Goal: Task Accomplishment & Management: Use online tool/utility

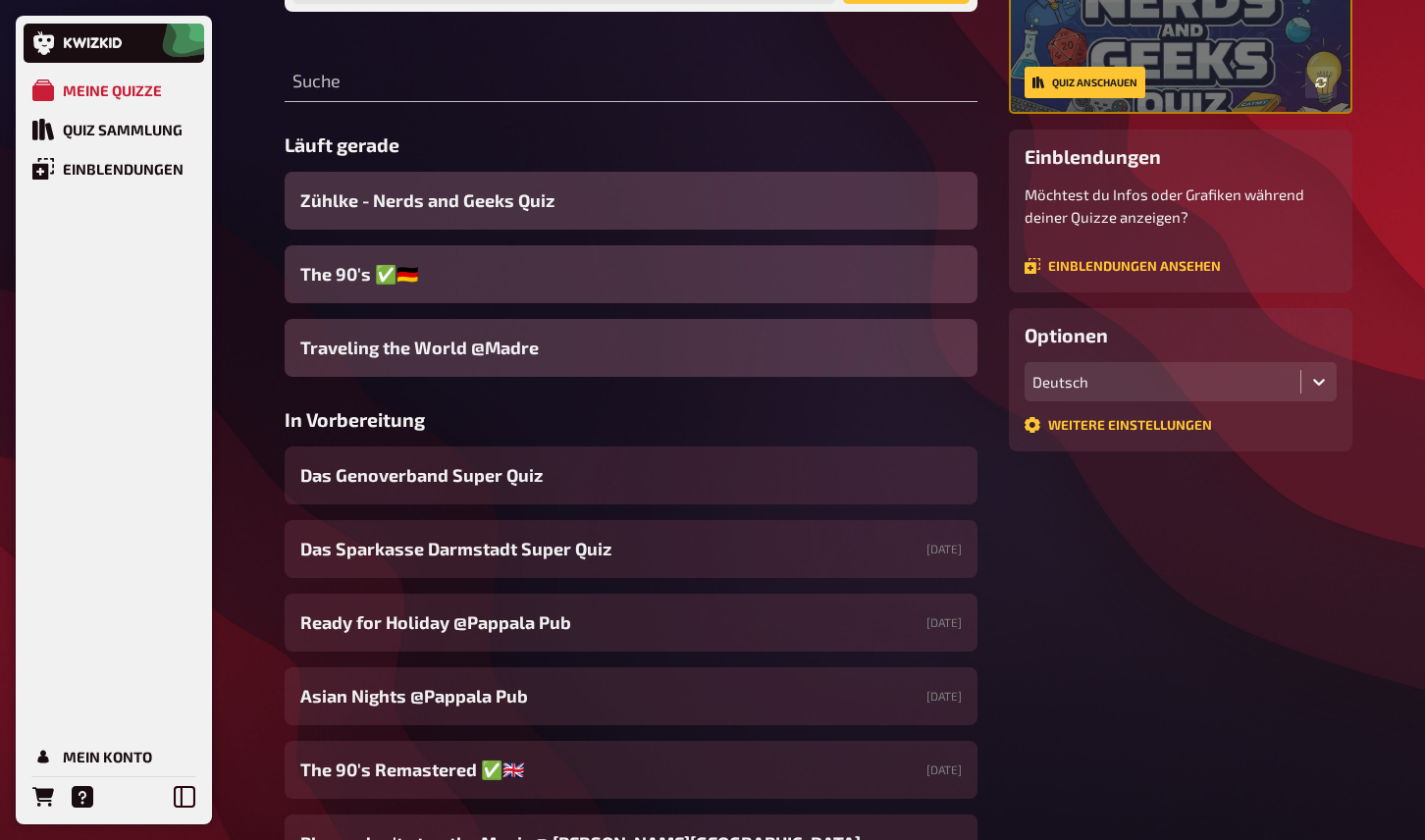
scroll to position [254, 0]
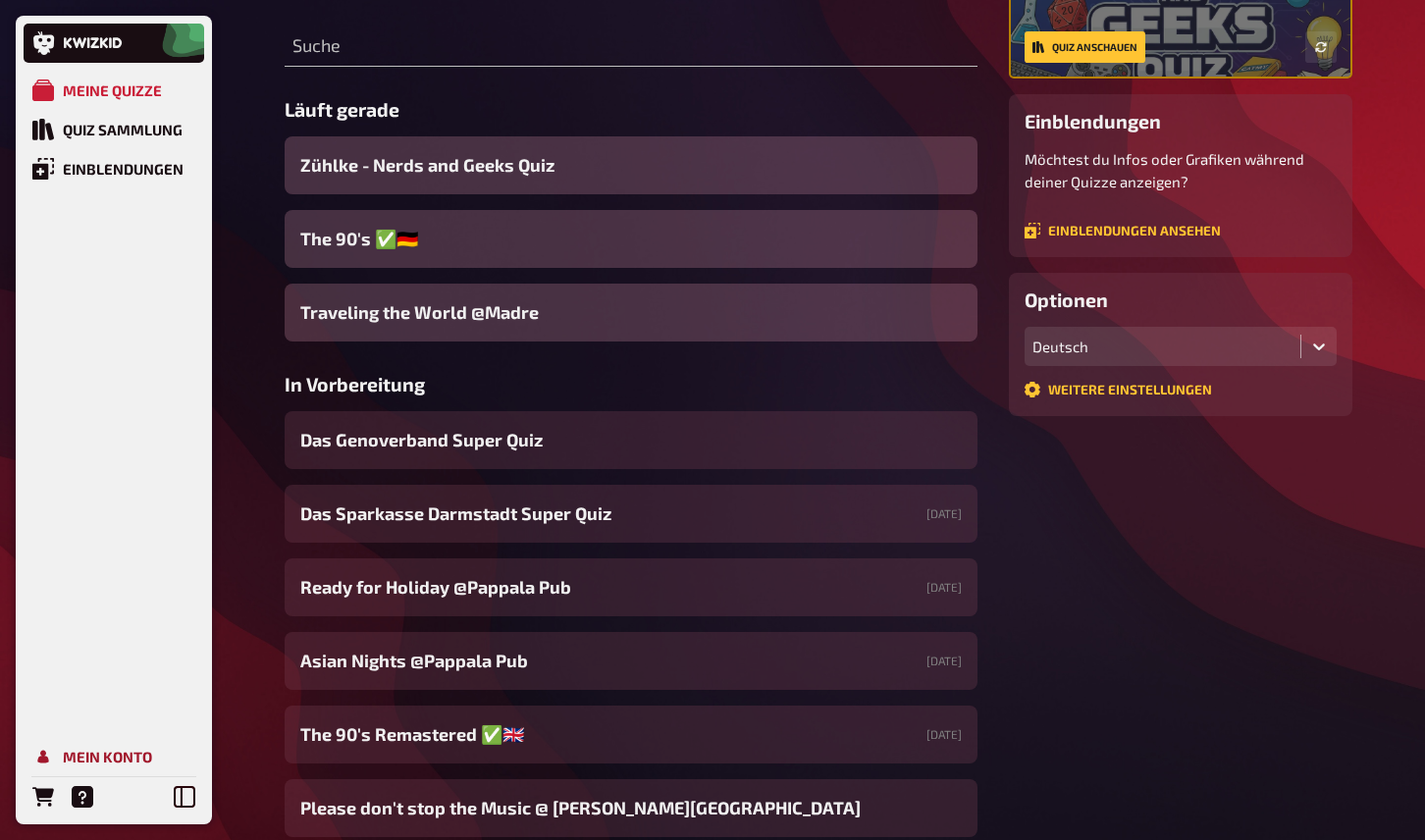
click at [83, 750] on div "Mein Konto" at bounding box center [107, 757] width 89 height 18
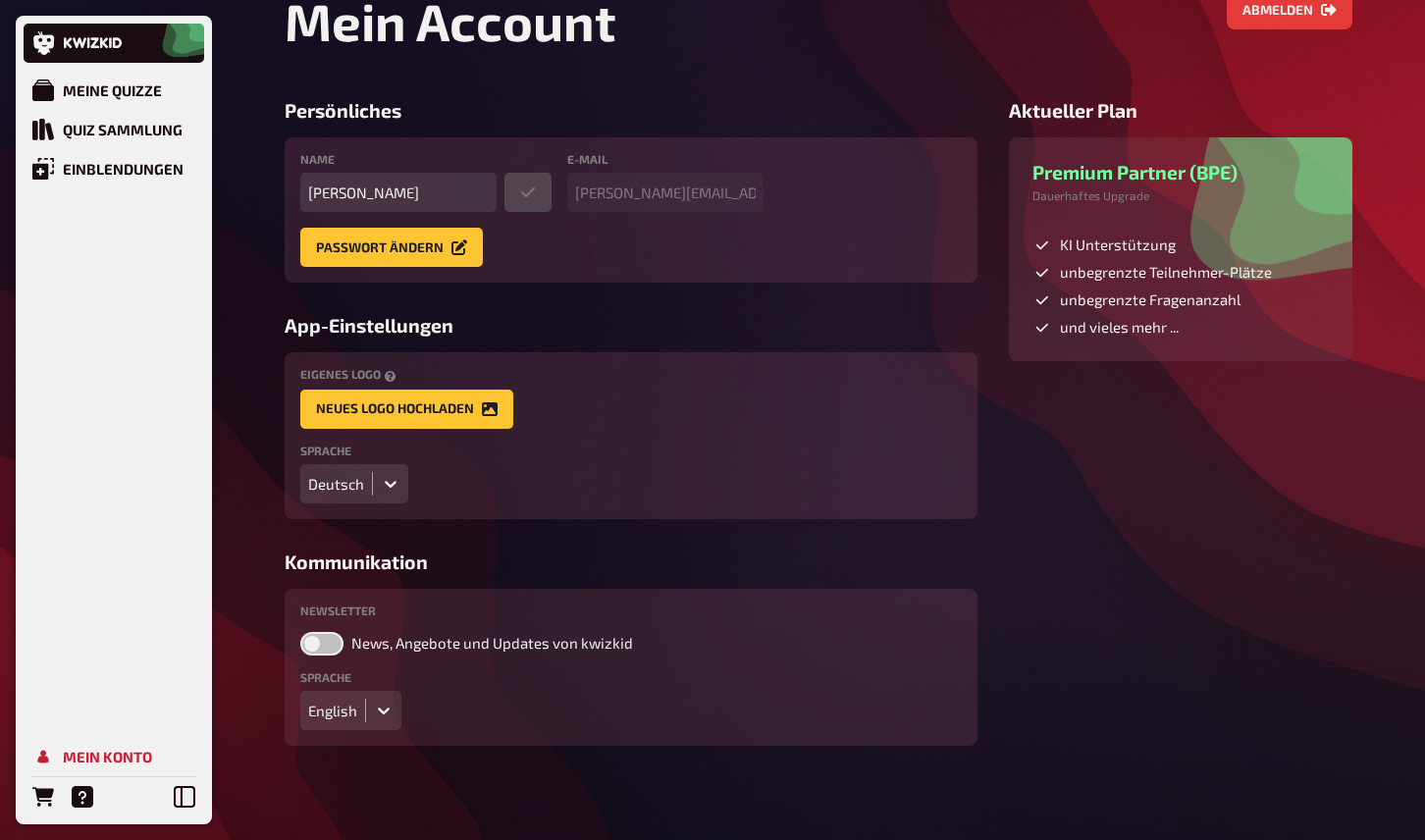
scroll to position [76, 0]
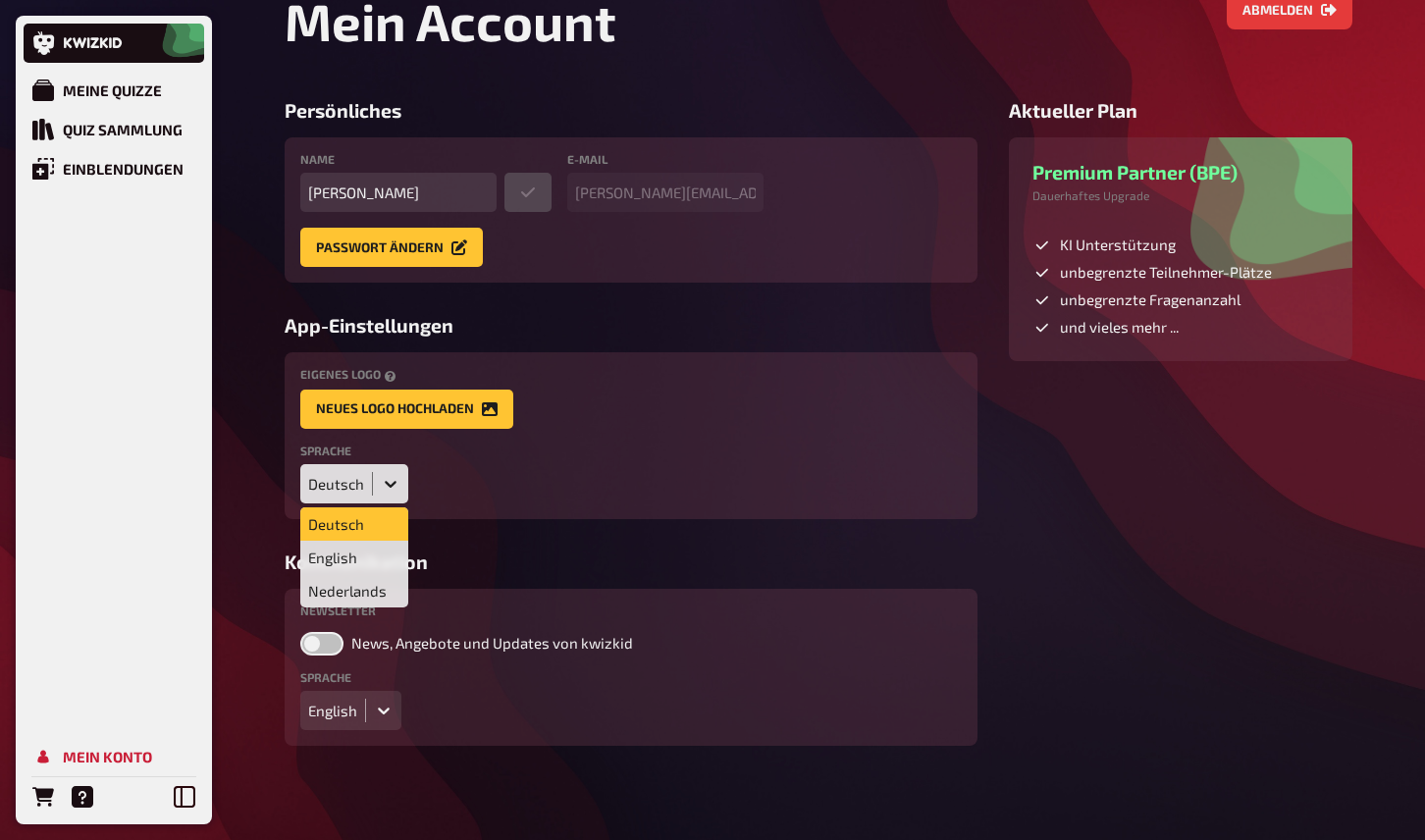
click at [394, 485] on icon at bounding box center [391, 484] width 20 height 20
click at [360, 554] on div "English" at bounding box center [354, 557] width 108 height 34
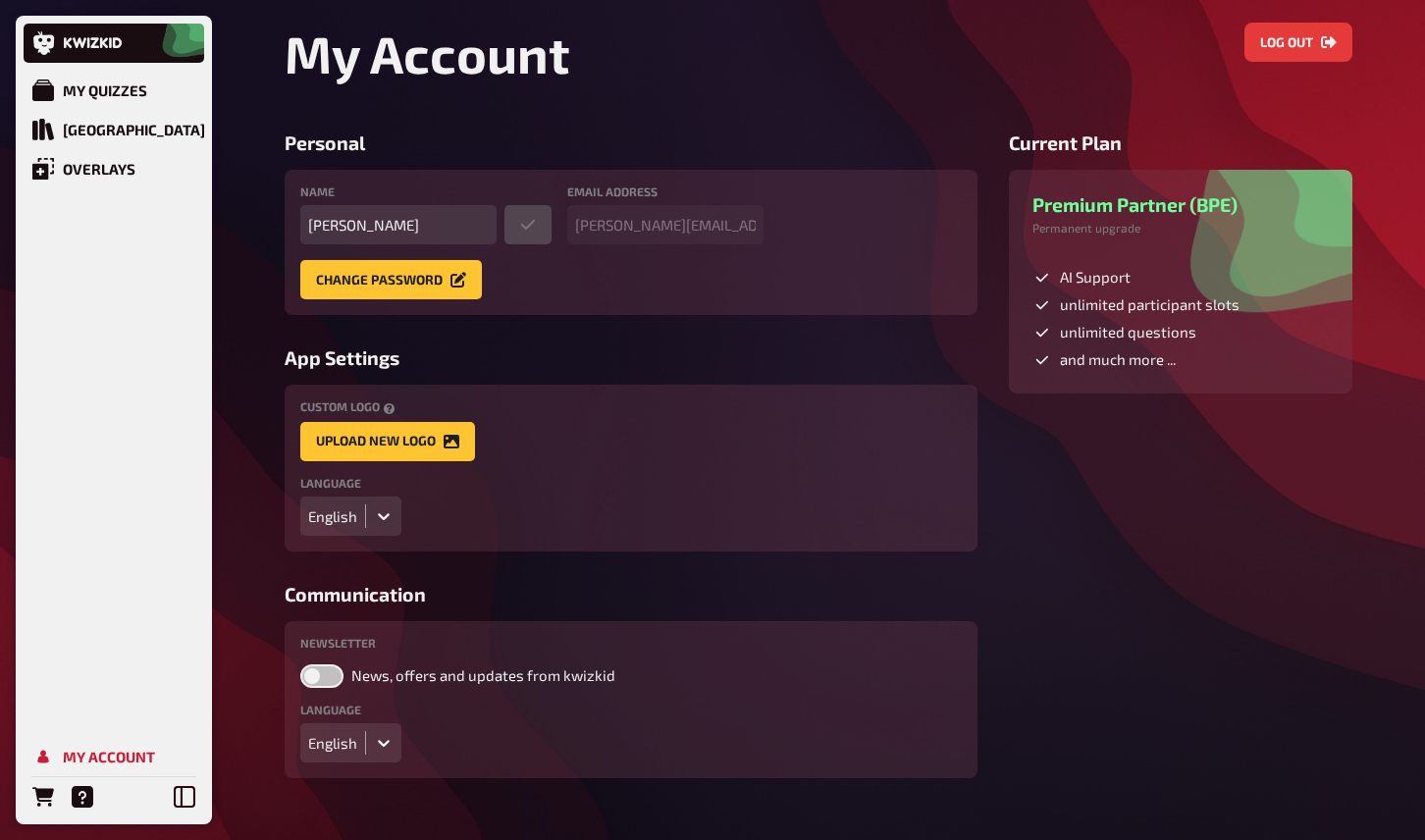
scroll to position [0, 0]
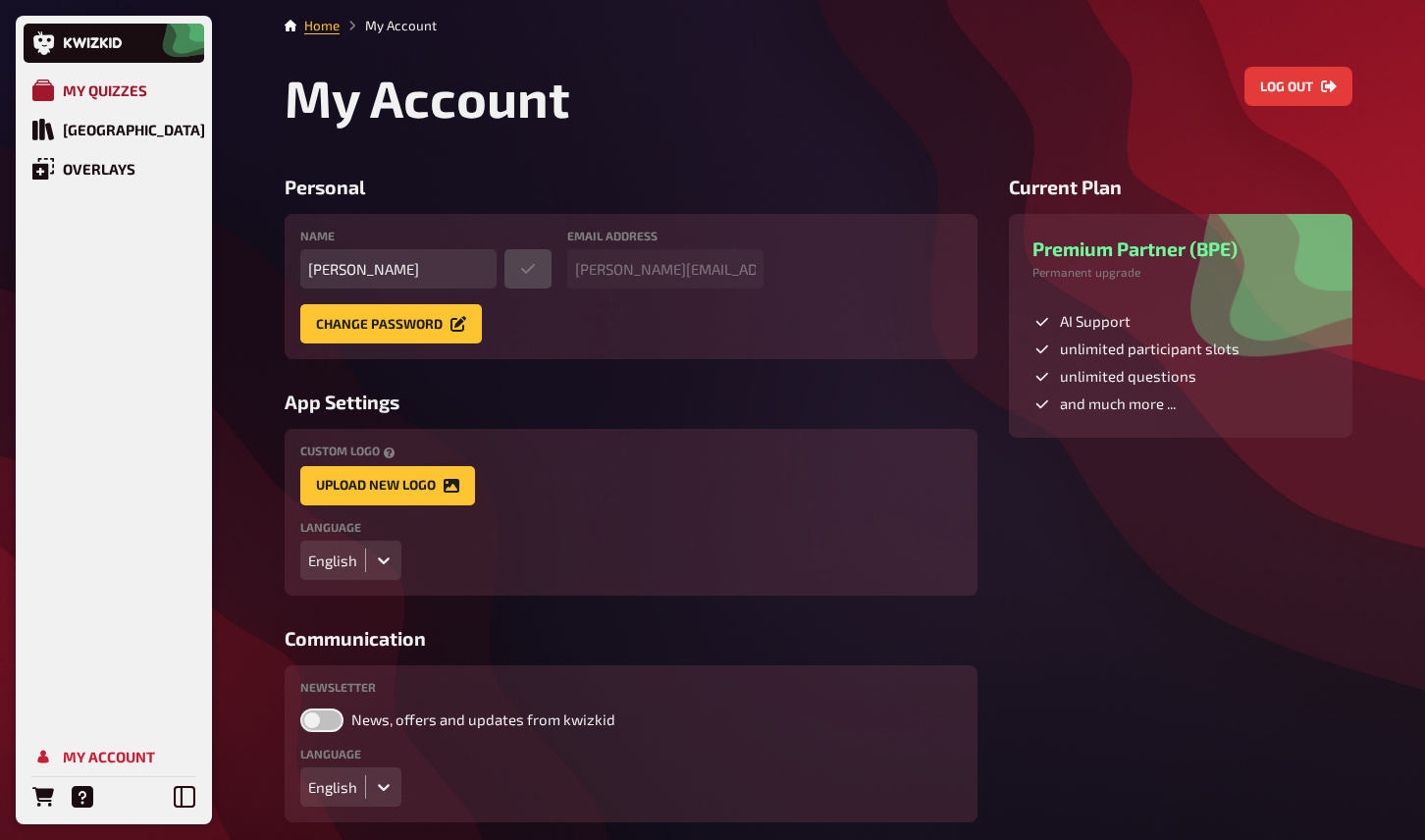
click at [93, 85] on div "My Quizzes" at bounding box center [104, 90] width 84 height 18
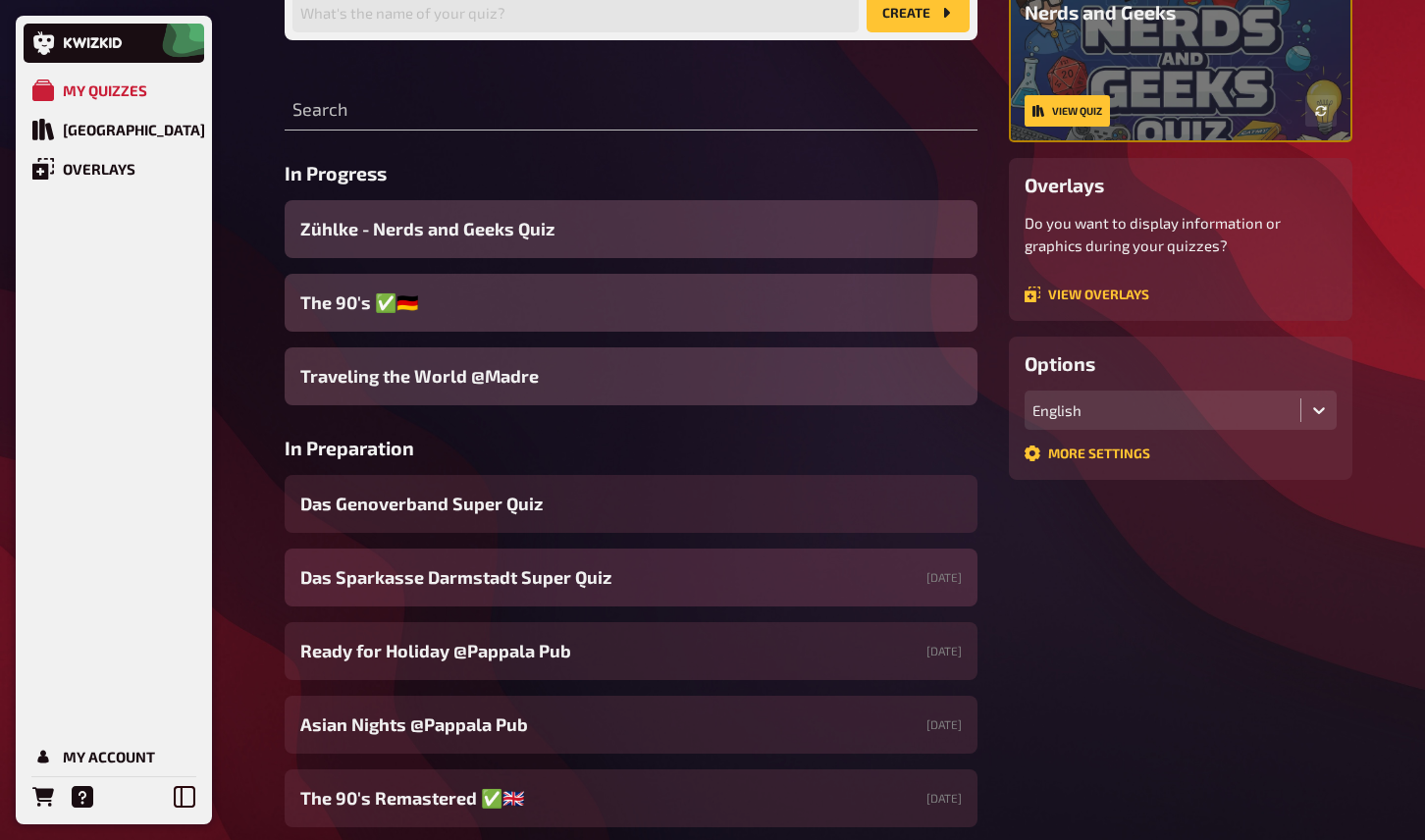
scroll to position [192, 0]
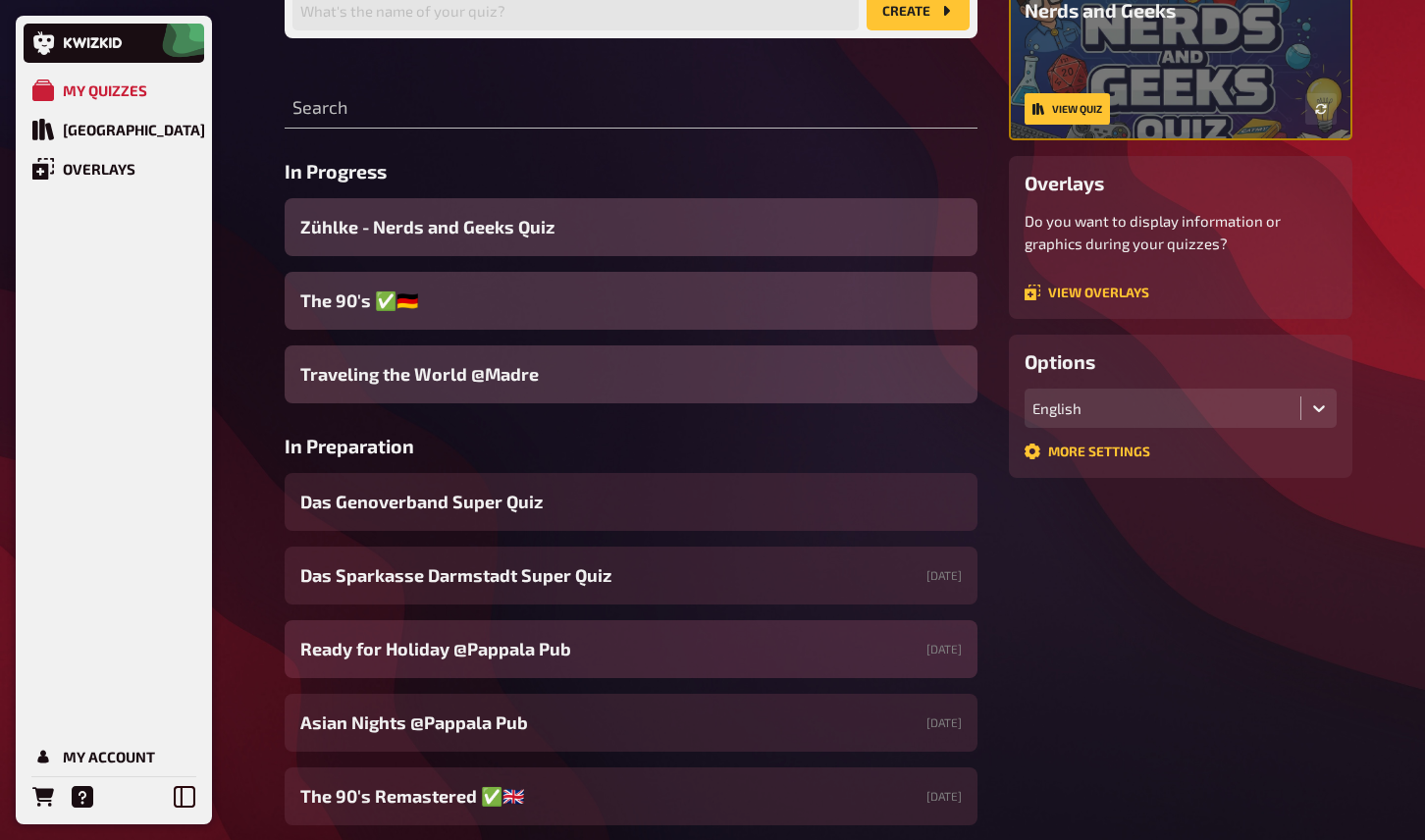
click at [502, 655] on span "Ready for Holiday @Pappala Pub" at bounding box center [435, 650] width 271 height 27
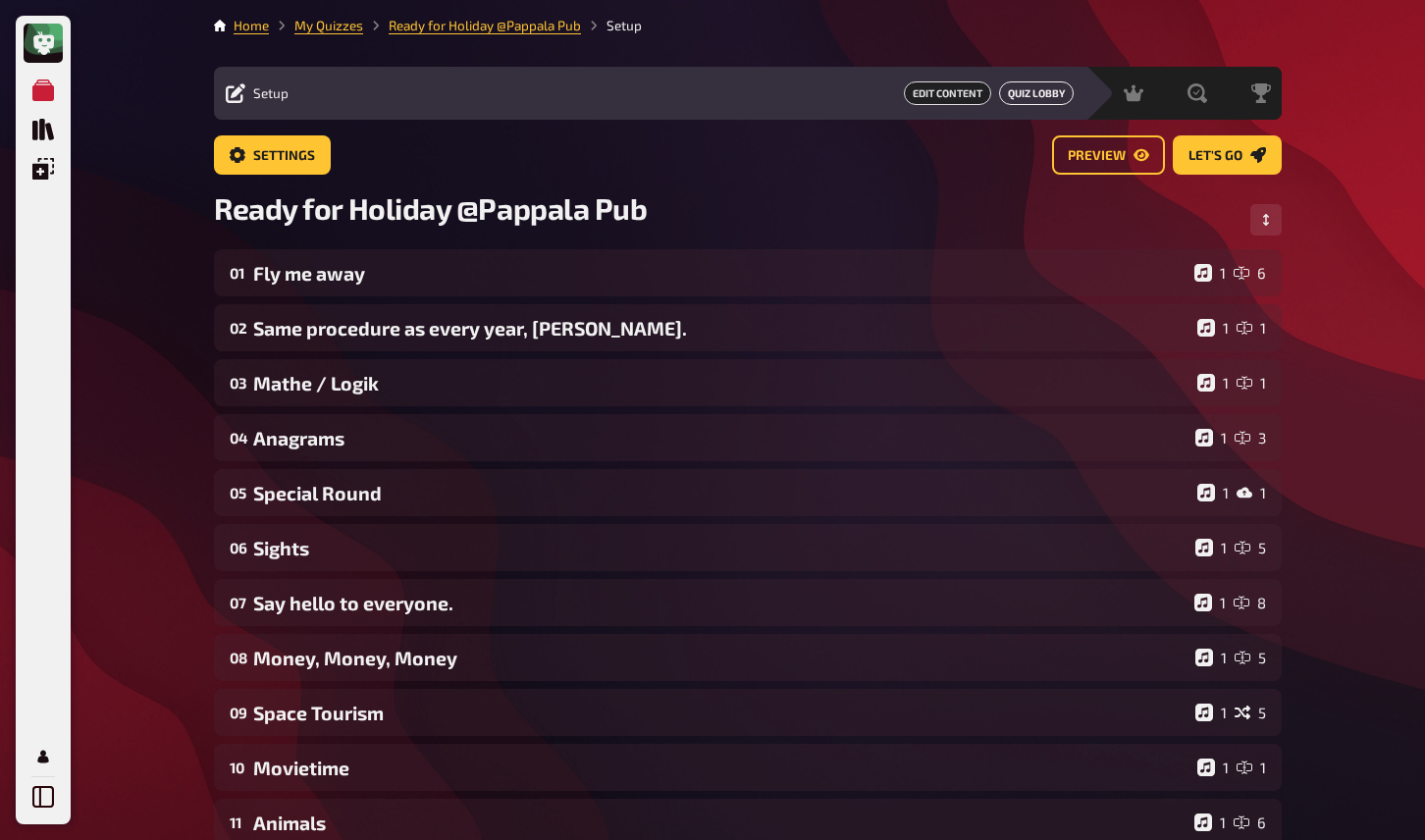
click at [1050, 95] on link "Quiz Lobby" at bounding box center [1036, 93] width 74 height 24
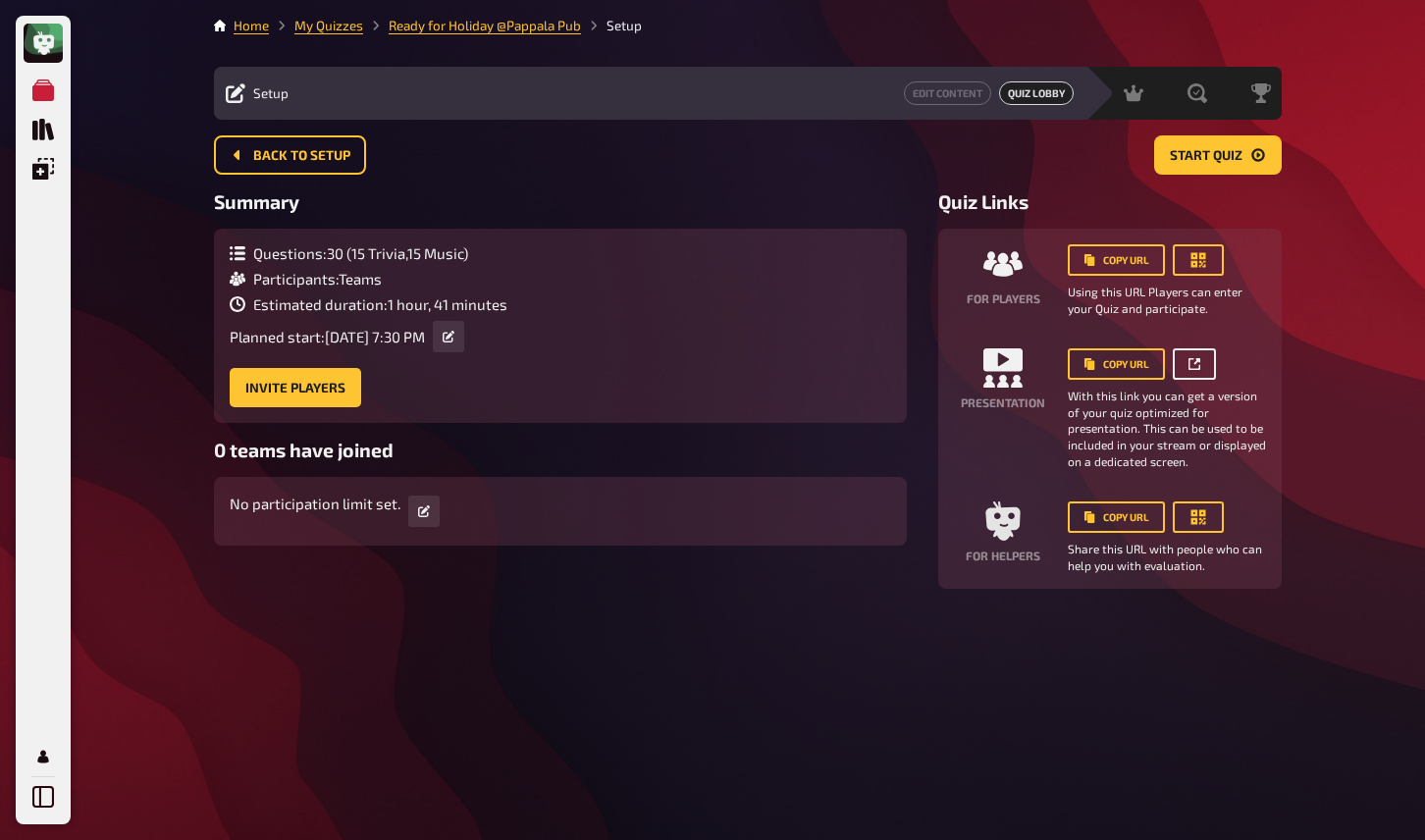
click at [1200, 363] on icon at bounding box center [1195, 364] width 12 height 12
click at [1083, 96] on span "Hosting" at bounding box center [1077, 93] width 48 height 16
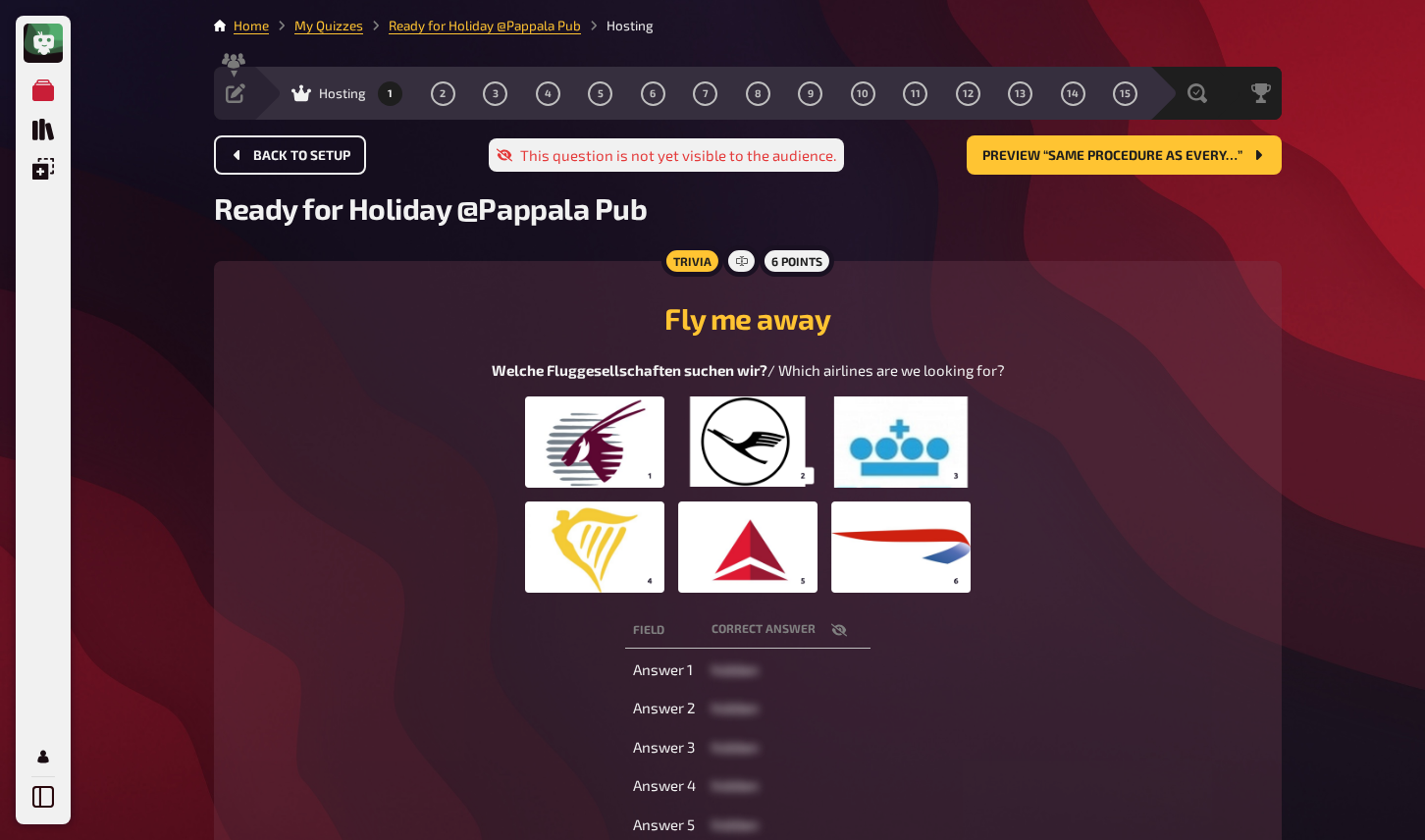
click at [274, 153] on span "Back to setup" at bounding box center [301, 156] width 97 height 14
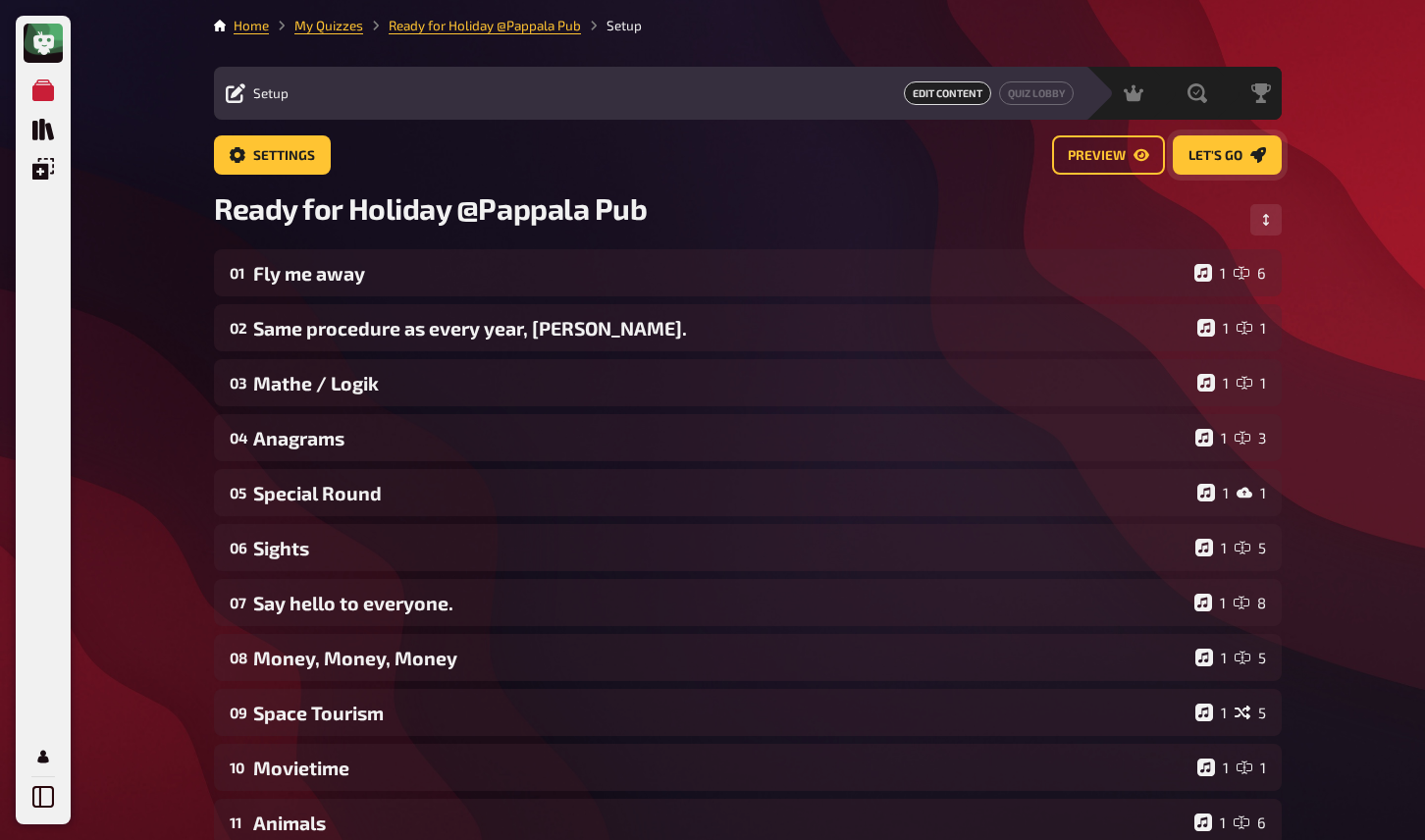
click at [1212, 161] on span "Let's go" at bounding box center [1216, 156] width 54 height 14
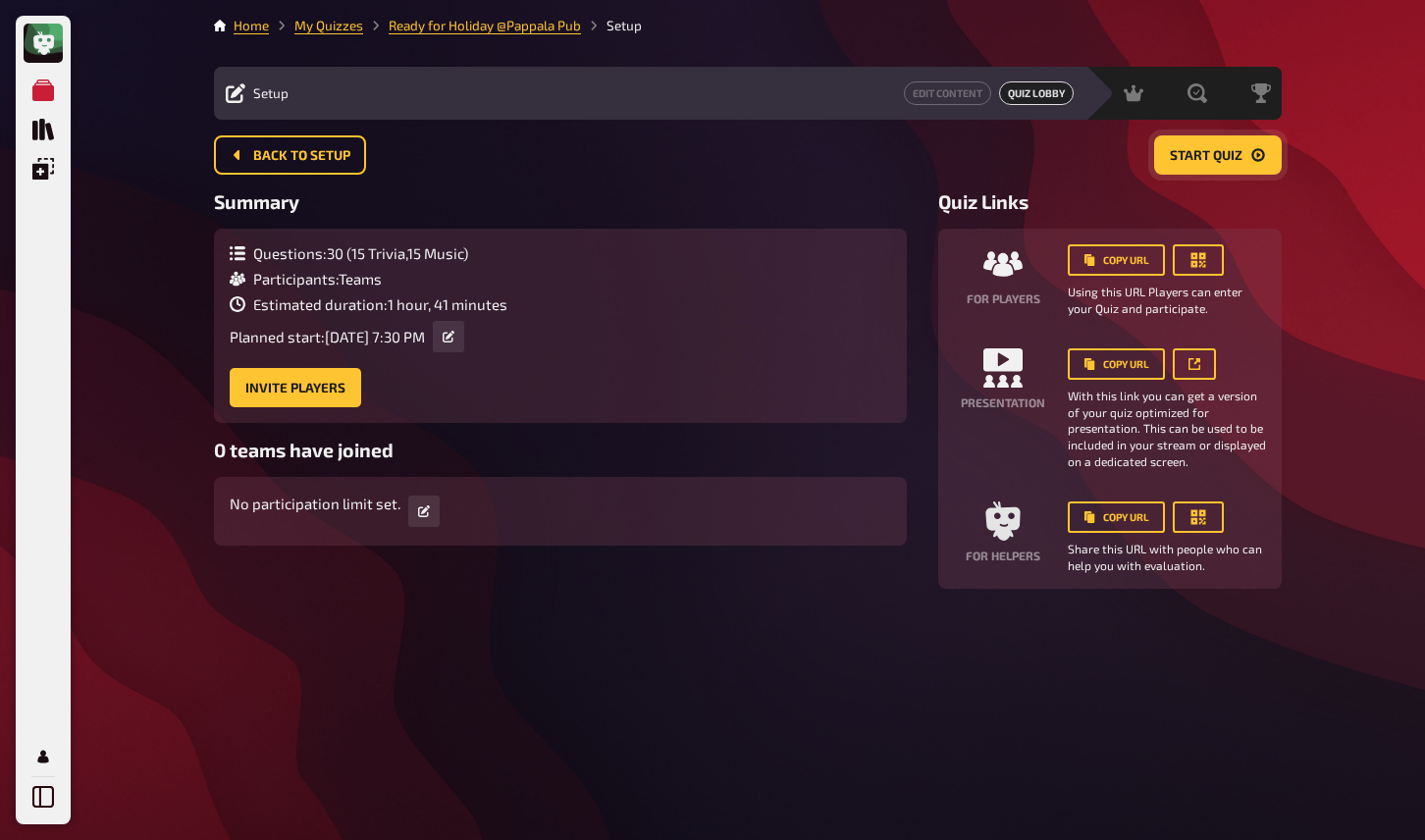
click at [1183, 155] on span "Start Quiz" at bounding box center [1206, 156] width 72 height 14
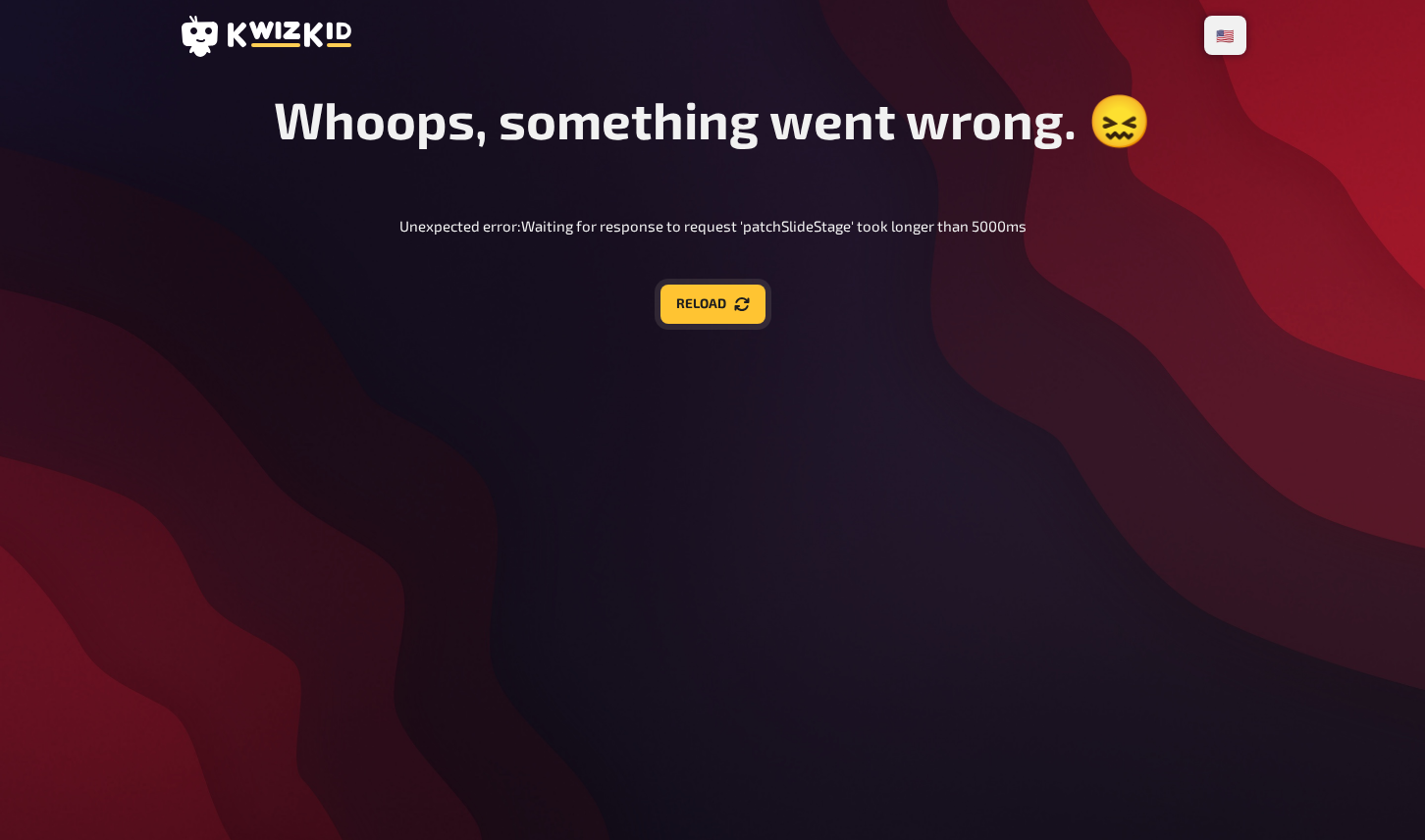
click at [735, 304] on icon "Reload" at bounding box center [743, 304] width 16 height 16
click at [705, 319] on button "Reload" at bounding box center [713, 304] width 105 height 40
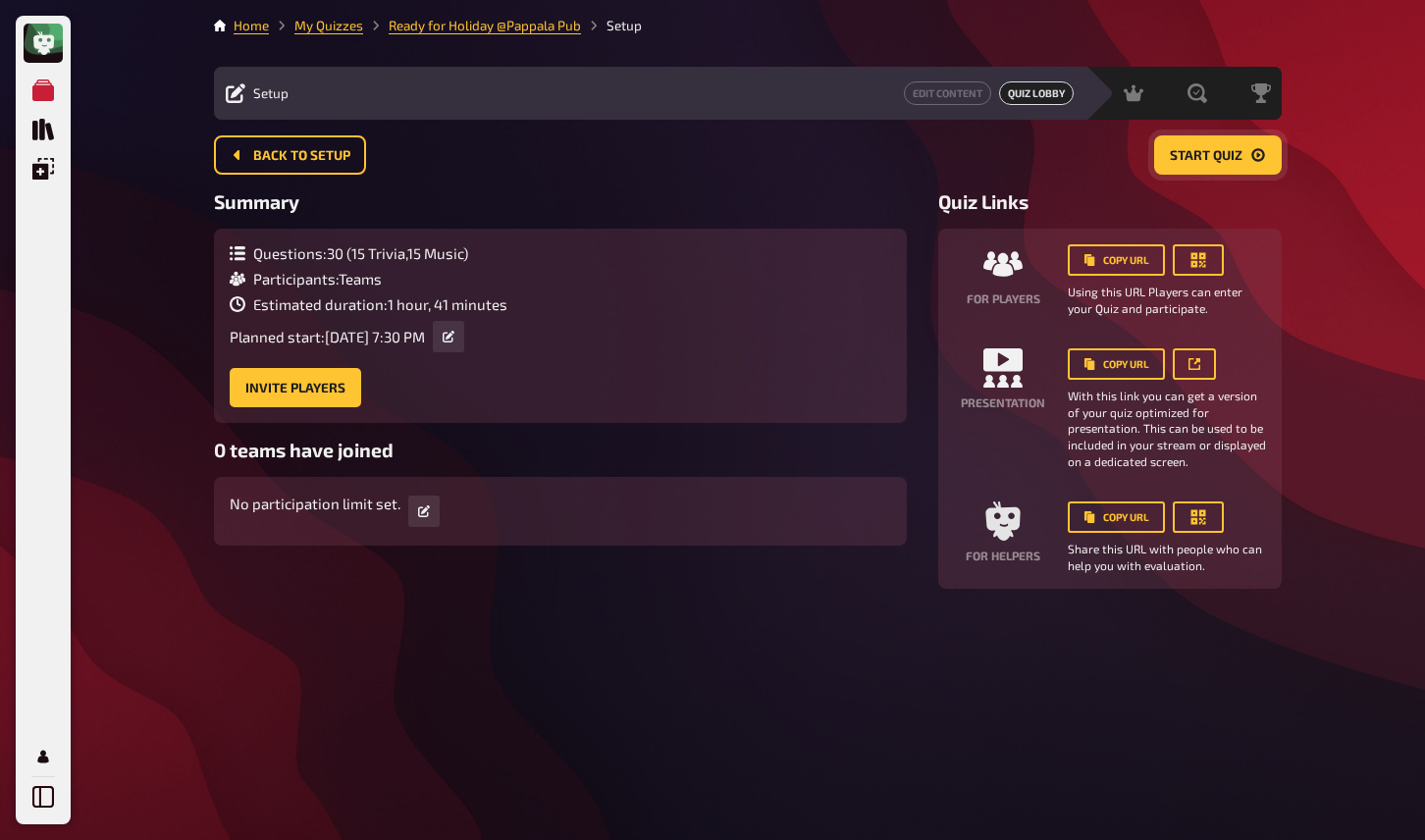
click at [1247, 156] on button "Start Quiz" at bounding box center [1218, 156] width 128 height 40
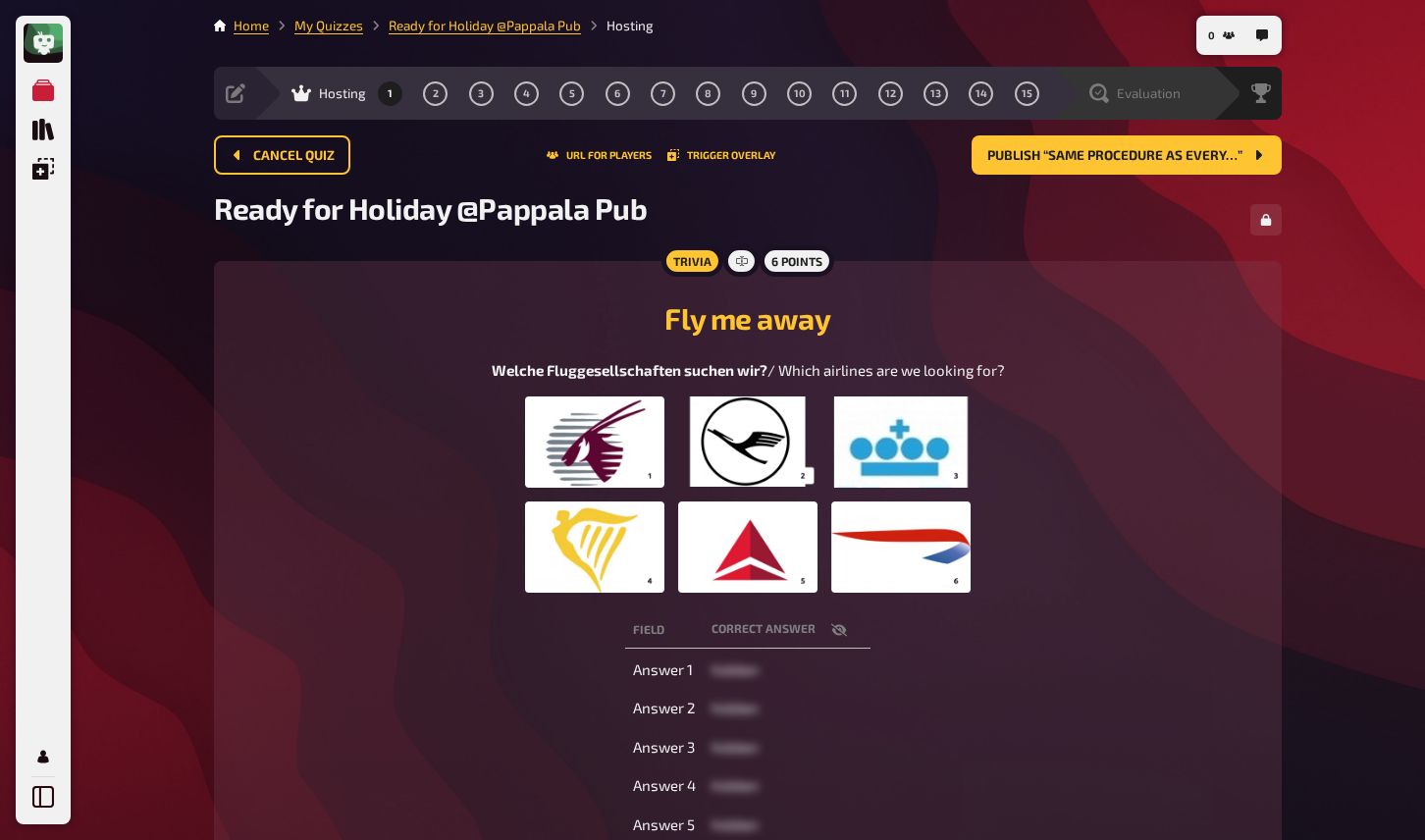
click at [1136, 98] on span "Evaluation" at bounding box center [1149, 93] width 63 height 16
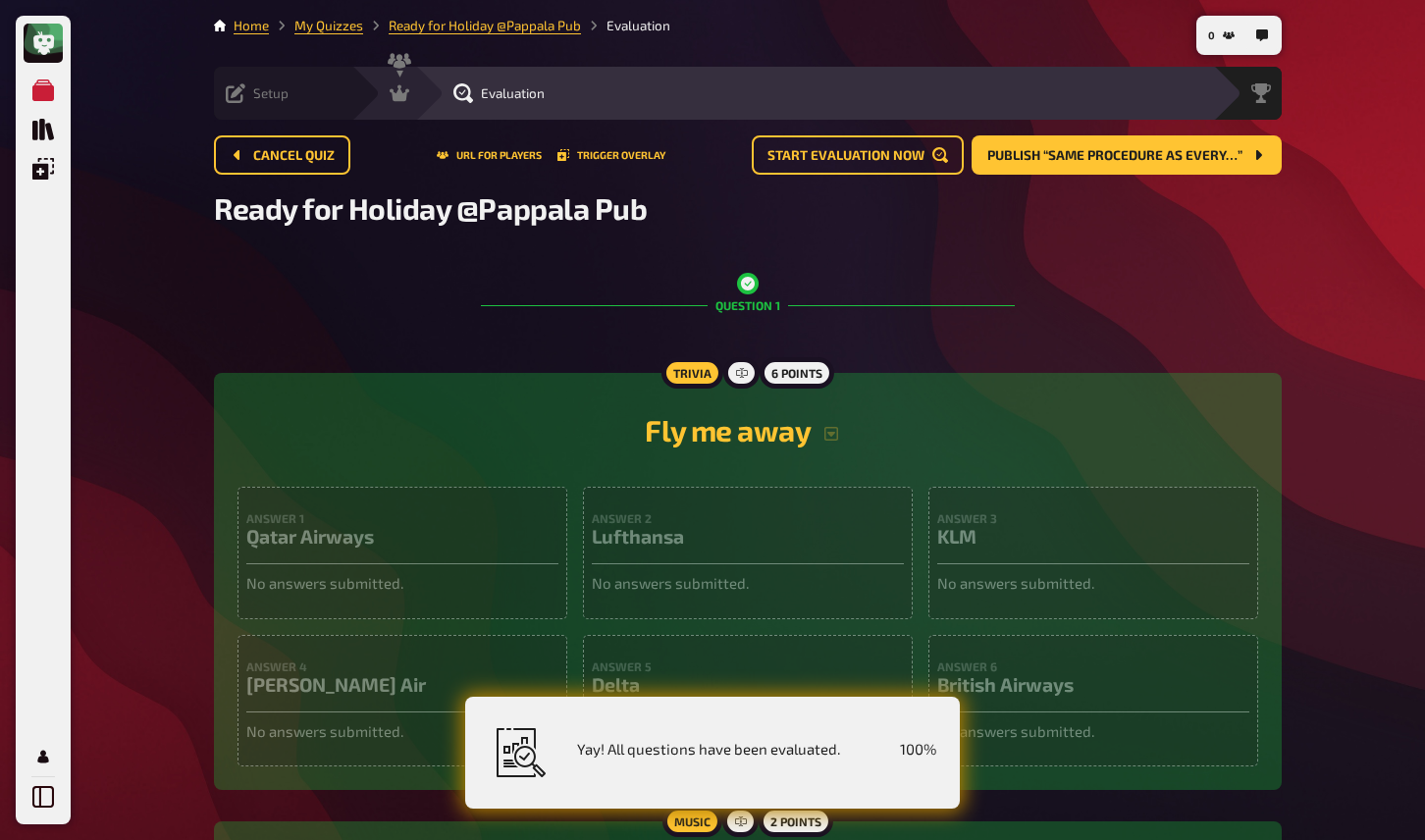
click at [242, 100] on icon at bounding box center [236, 93] width 20 height 20
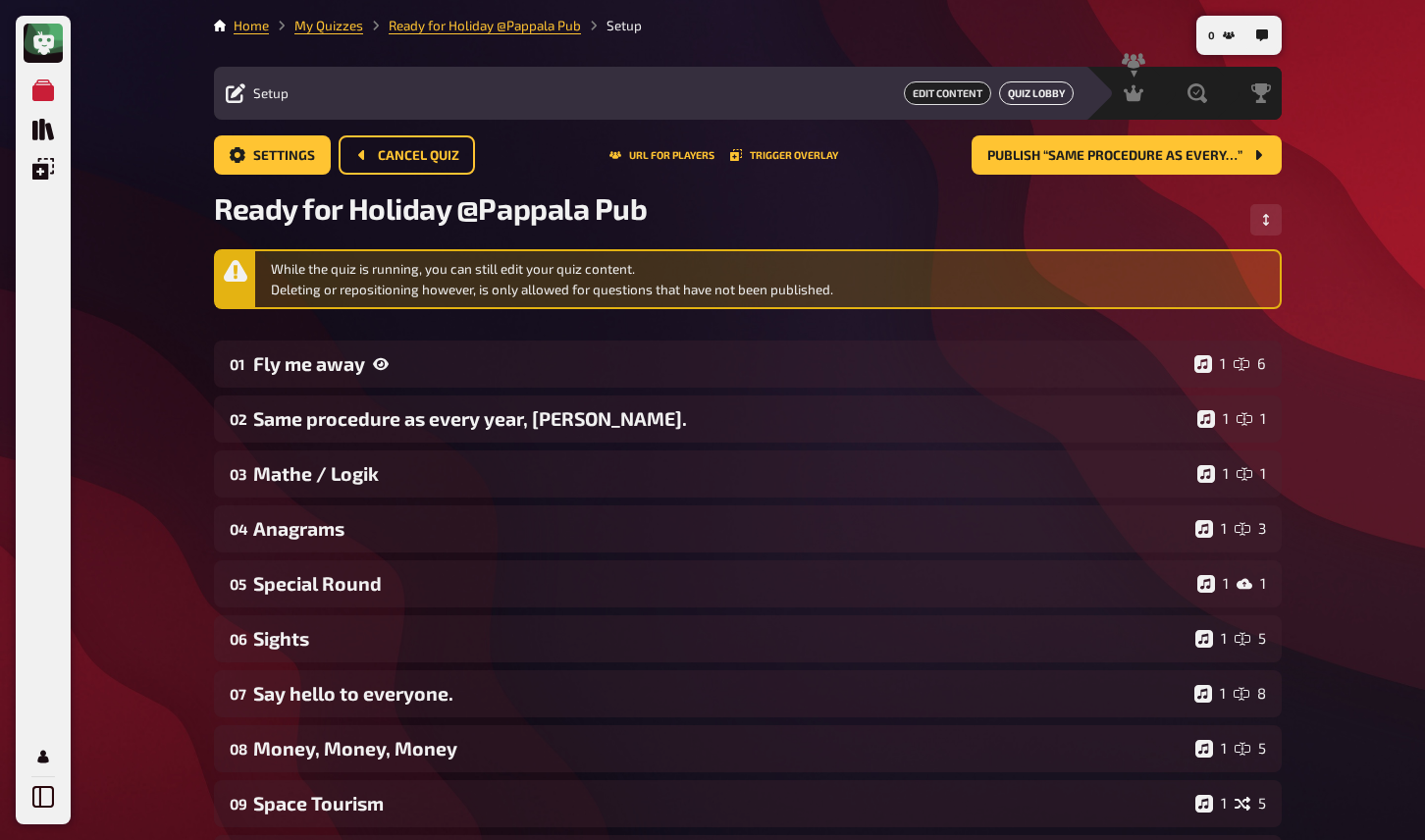
click at [1013, 93] on link "Quiz Lobby" at bounding box center [1036, 93] width 74 height 24
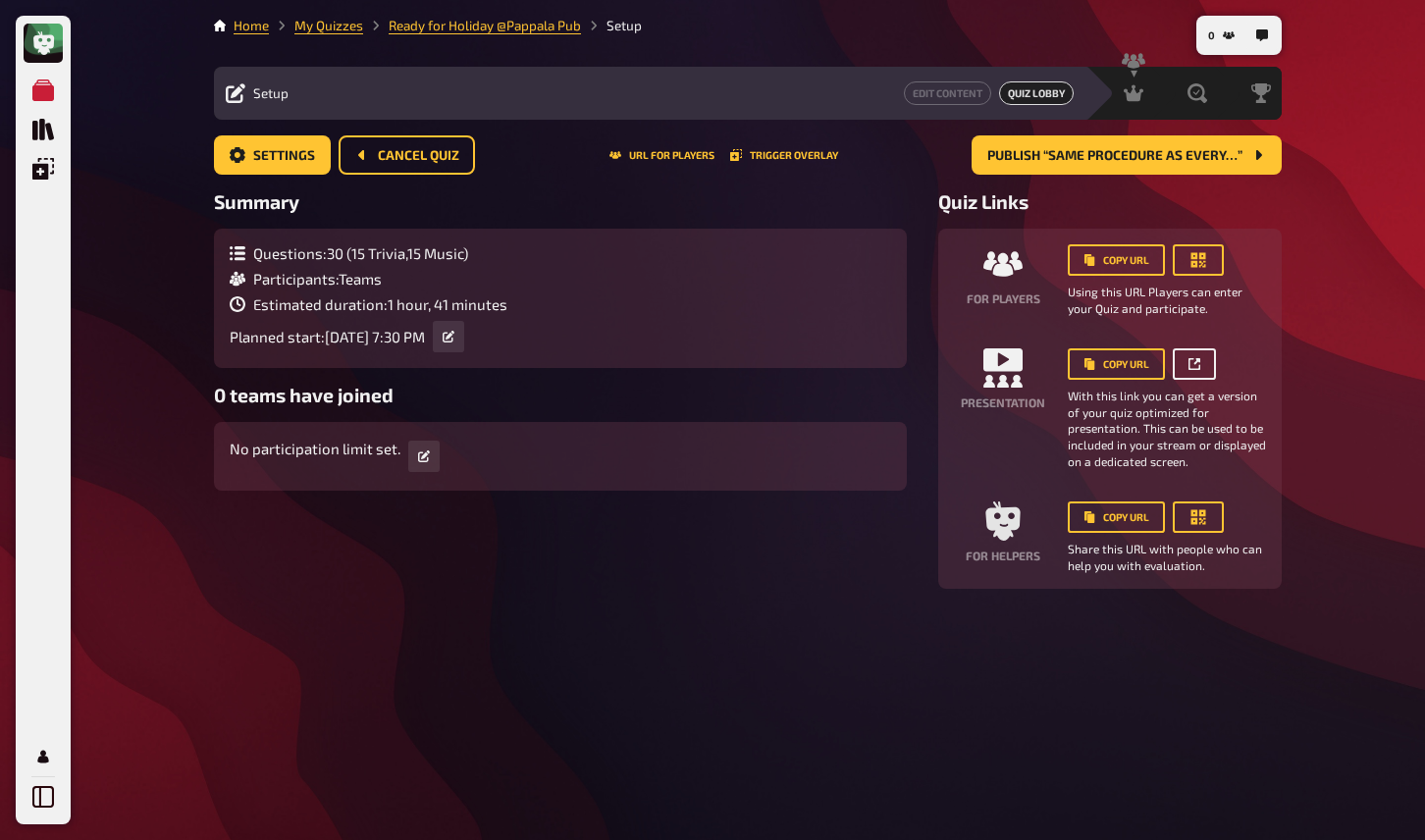
click at [1202, 369] on link at bounding box center [1195, 364] width 44 height 32
